Goal: Entertainment & Leisure: Consume media (video, audio)

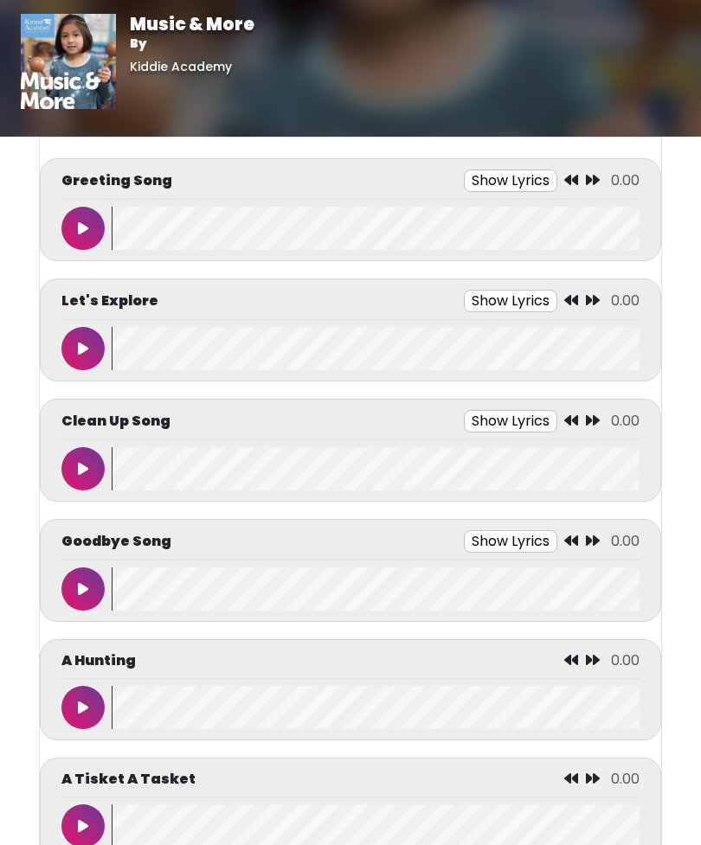
click at [86, 221] on button at bounding box center [82, 228] width 43 height 43
click at [85, 349] on icon at bounding box center [83, 349] width 10 height 14
click at [478, 286] on div "Let's Explore Show Lyrics 0:08 / 0:45" at bounding box center [350, 330] width 621 height 103
click at [462, 292] on button "Show Lyrics" at bounding box center [471, 301] width 93 height 22
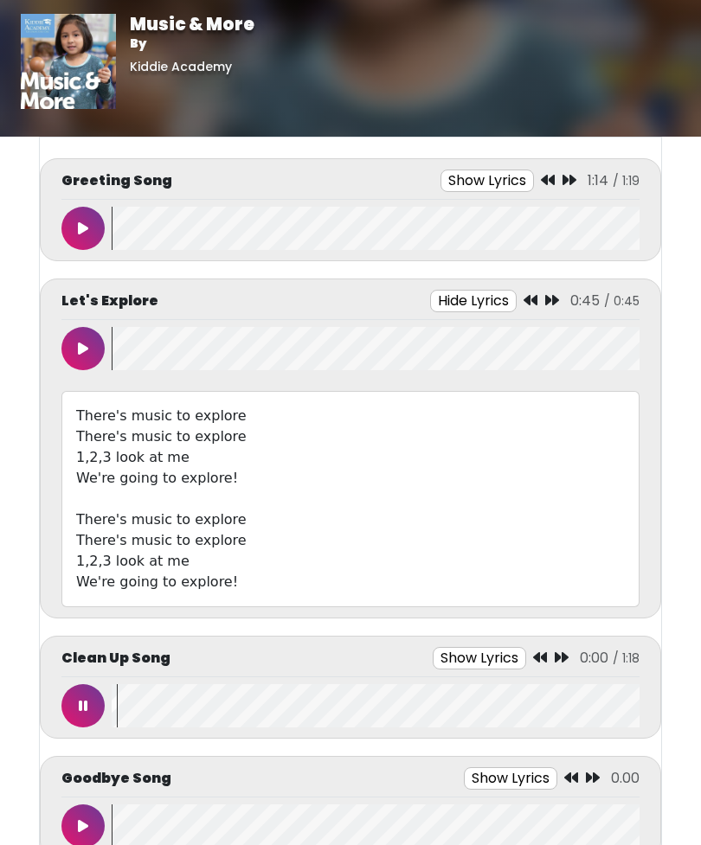
click at [482, 295] on button "Hide Lyrics" at bounding box center [473, 301] width 86 height 22
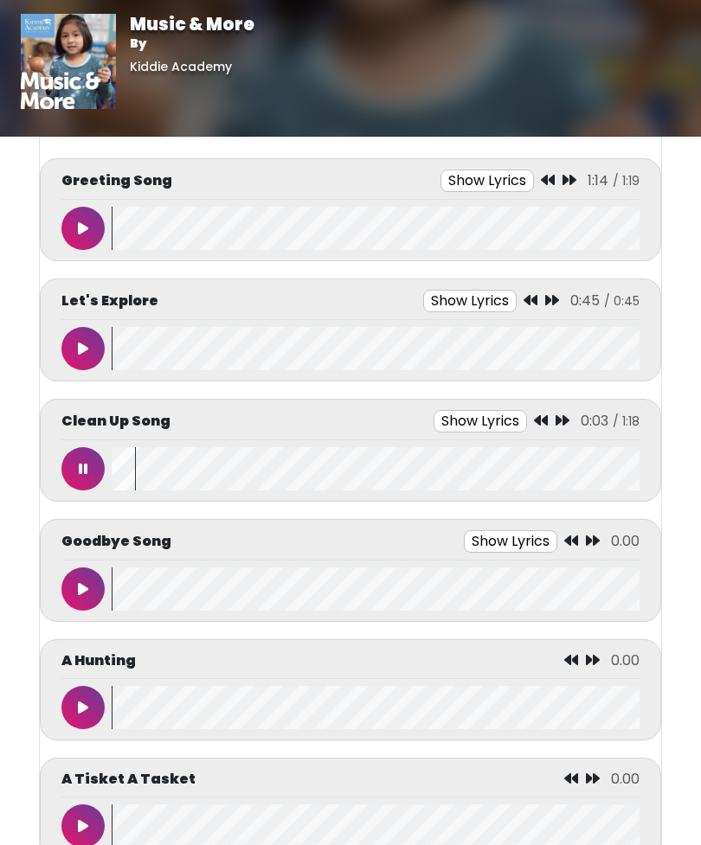
click at [486, 416] on button "Show Lyrics" at bounding box center [479, 421] width 93 height 22
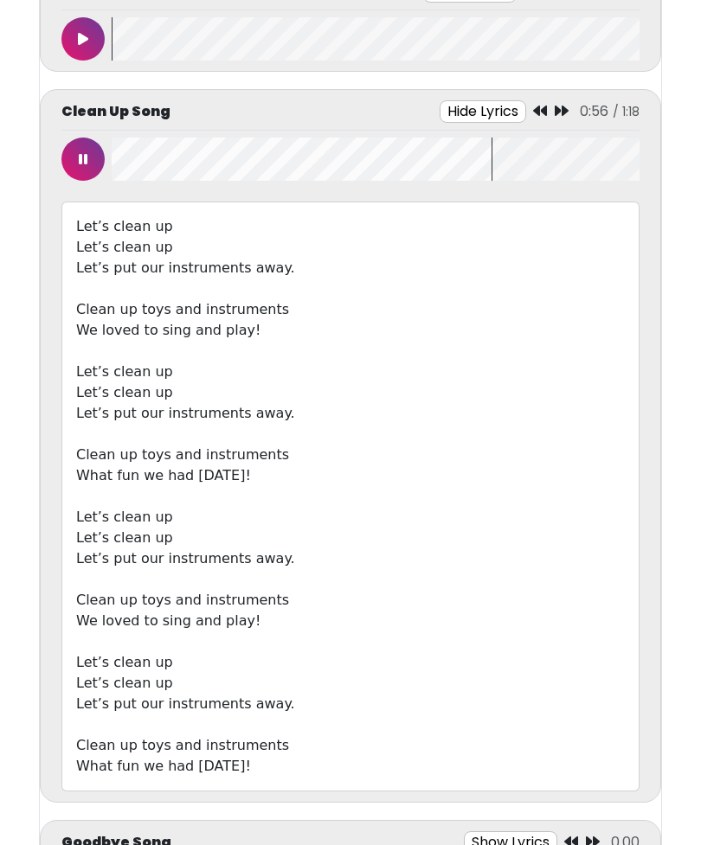
scroll to position [311, 0]
click at [490, 100] on button "Hide Lyrics" at bounding box center [491, 110] width 86 height 22
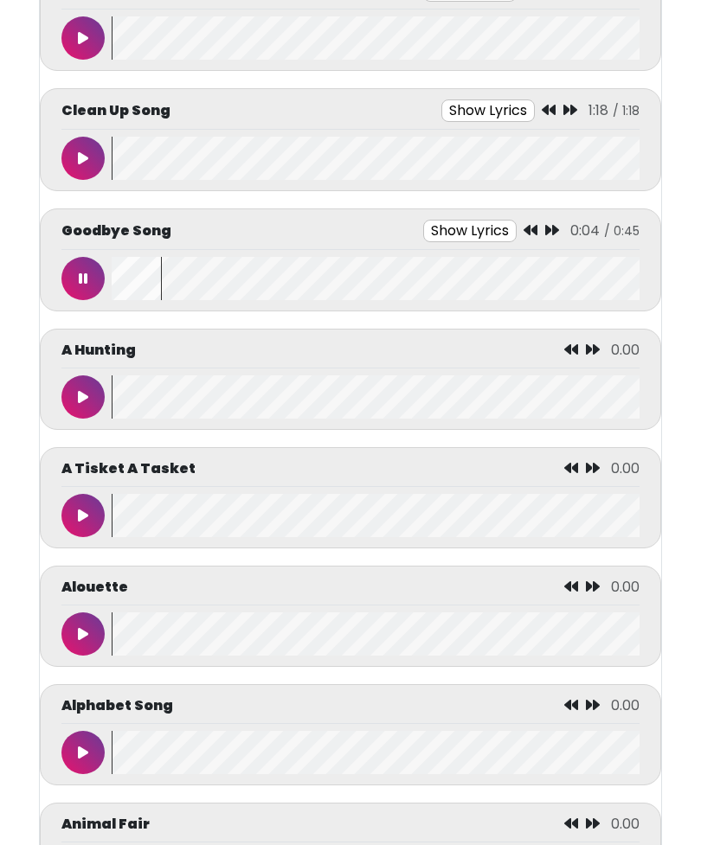
click at [483, 228] on button "Show Lyrics" at bounding box center [469, 231] width 93 height 22
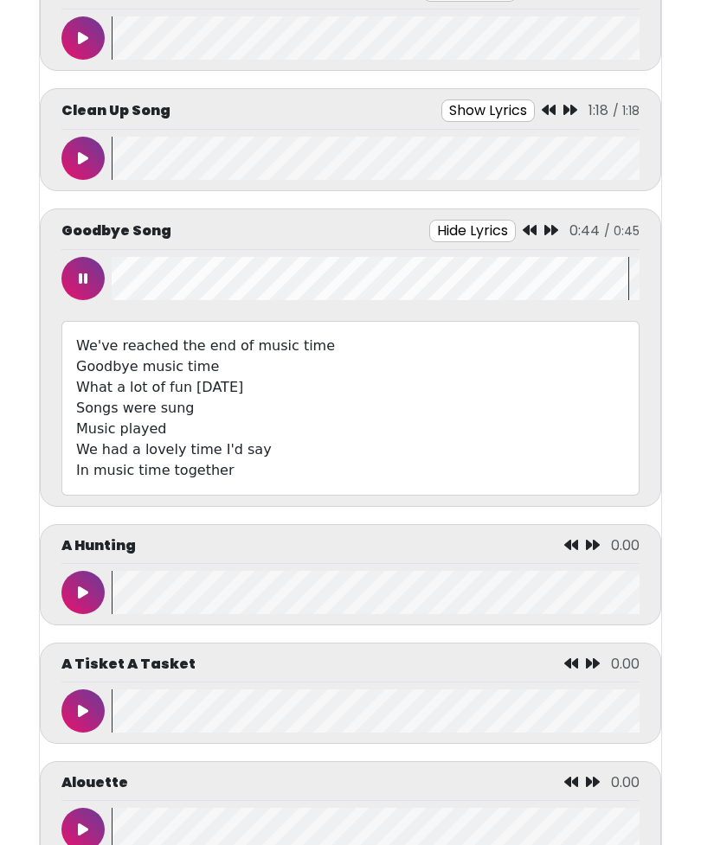
click at [472, 221] on button "Hide Lyrics" at bounding box center [472, 231] width 86 height 22
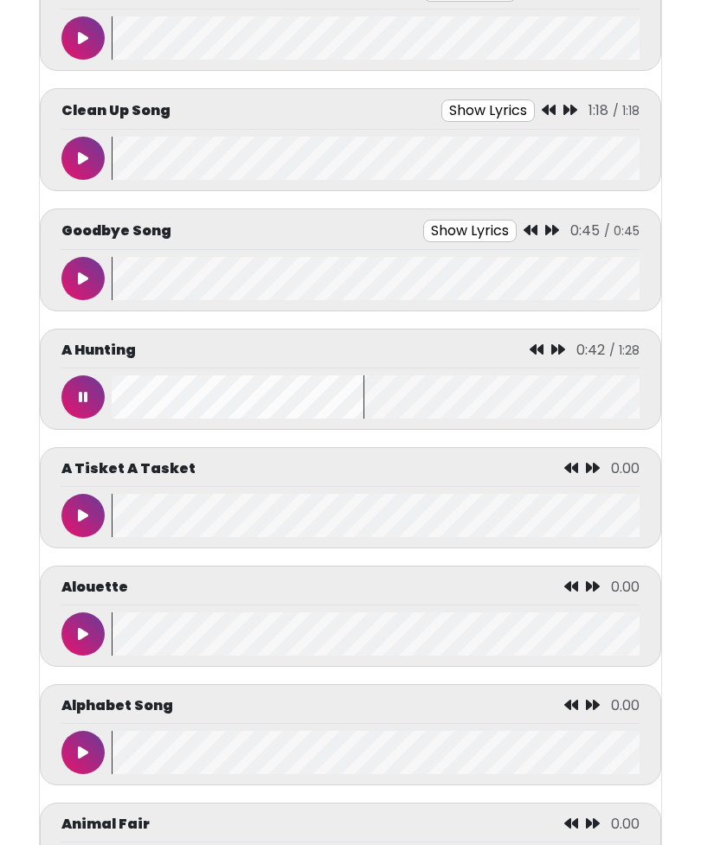
click at [96, 518] on button at bounding box center [82, 515] width 43 height 43
click at [86, 641] on icon at bounding box center [83, 634] width 10 height 14
click at [81, 641] on icon at bounding box center [83, 634] width 9 height 14
click at [78, 757] on icon at bounding box center [83, 753] width 10 height 14
click at [77, 766] on button at bounding box center [82, 752] width 43 height 43
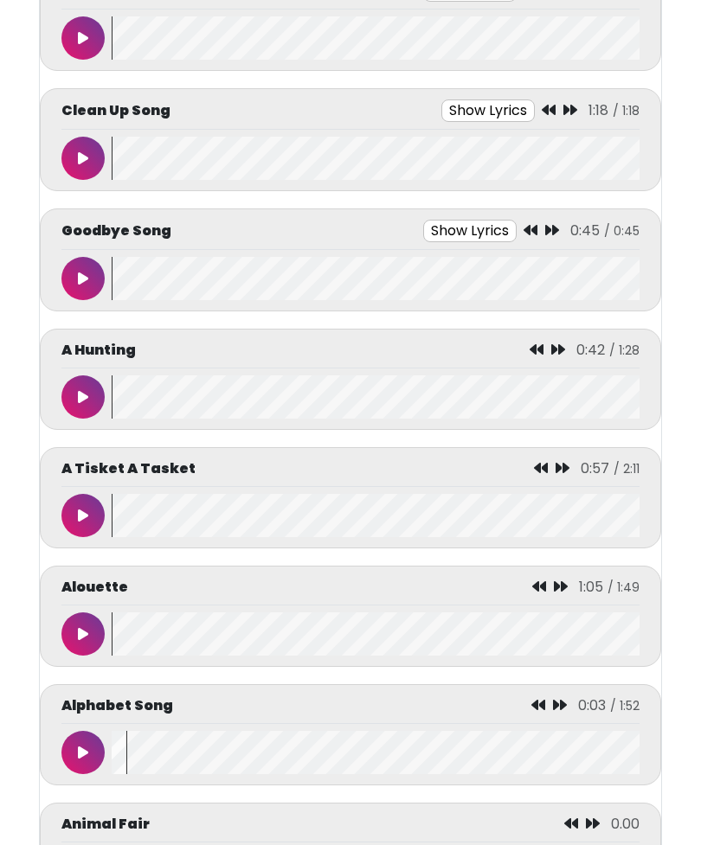
click at [80, 634] on icon at bounding box center [83, 634] width 10 height 14
click at [78, 635] on button at bounding box center [82, 633] width 43 height 43
click at [86, 763] on button at bounding box center [82, 752] width 43 height 43
click at [88, 774] on button at bounding box center [82, 752] width 43 height 43
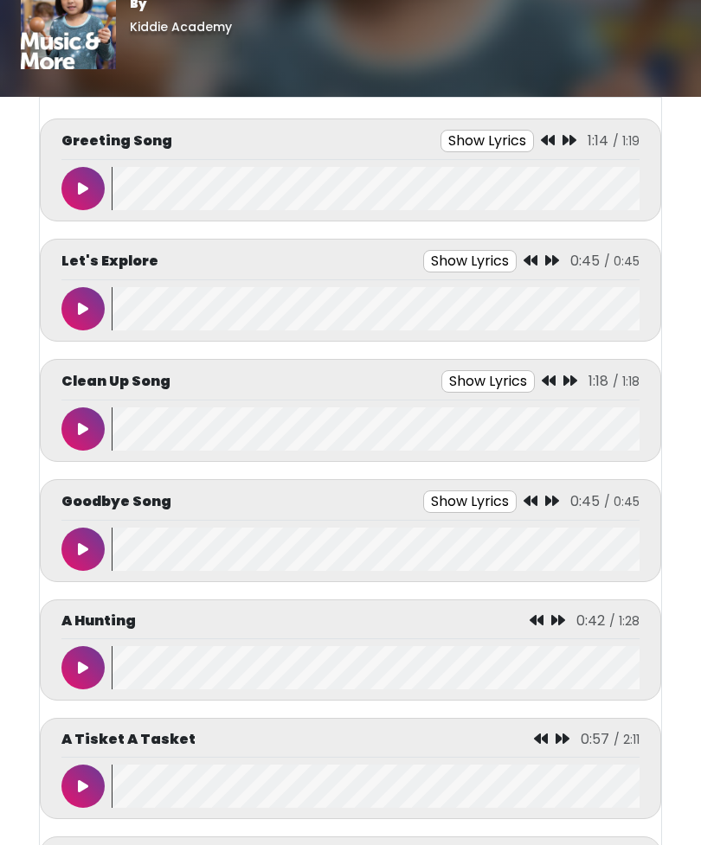
scroll to position [0, 0]
